Goal: Task Accomplishment & Management: Manage account settings

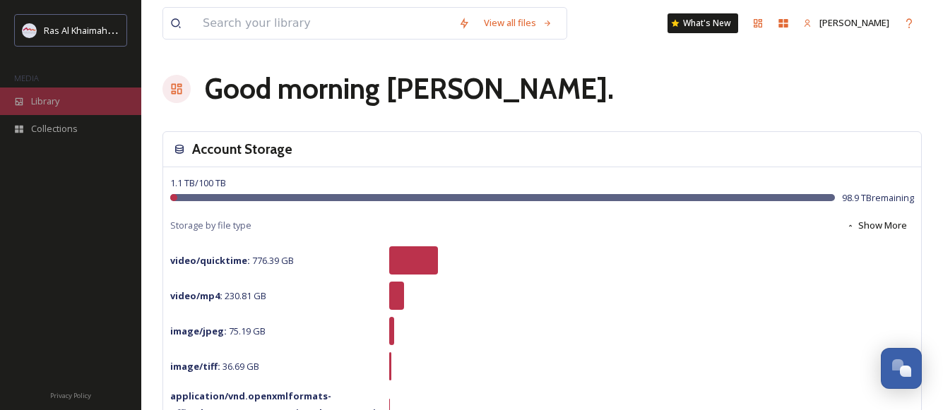
click at [44, 100] on span "Library" at bounding box center [45, 101] width 28 height 13
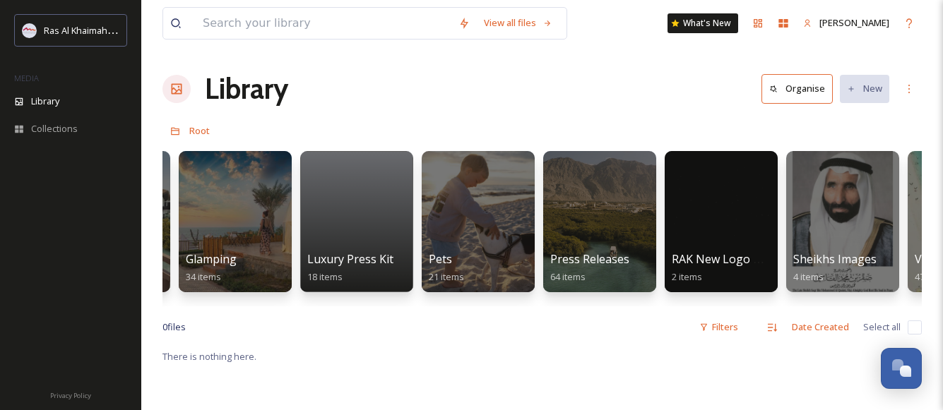
scroll to position [0, 2641]
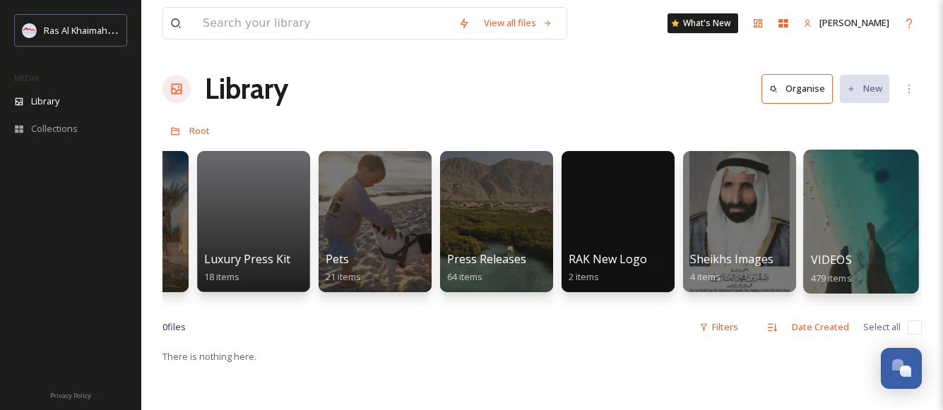
click at [832, 216] on div at bounding box center [860, 222] width 115 height 144
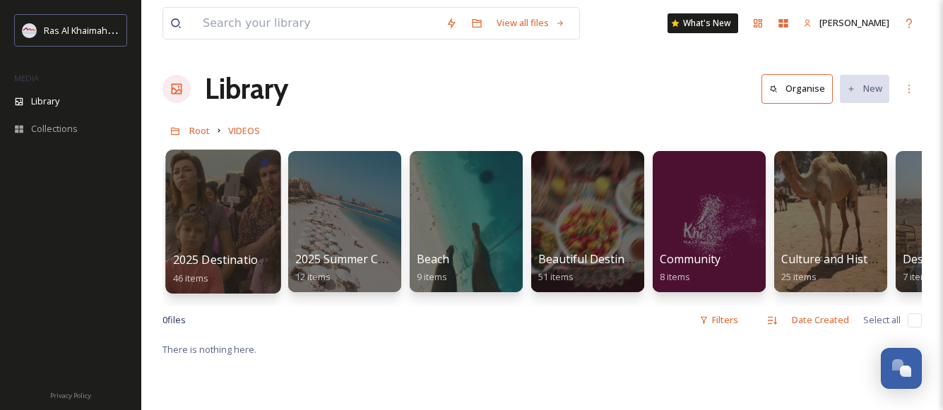
click at [245, 193] on div at bounding box center [222, 222] width 115 height 144
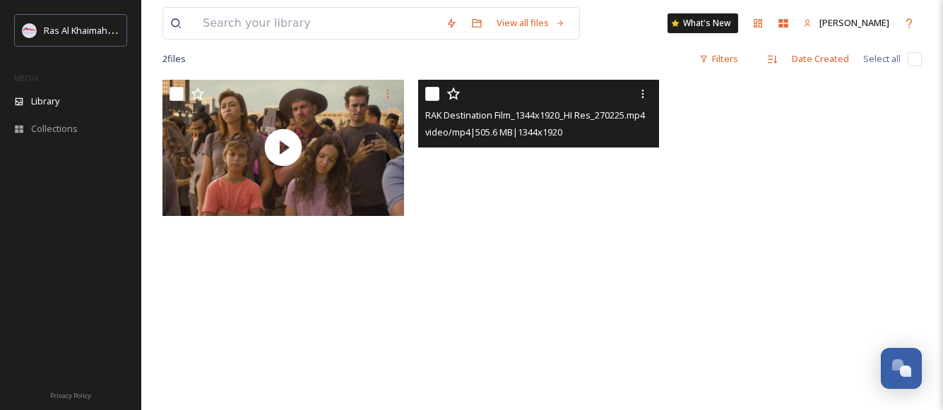
scroll to position [265, 0]
